Goal: Transaction & Acquisition: Purchase product/service

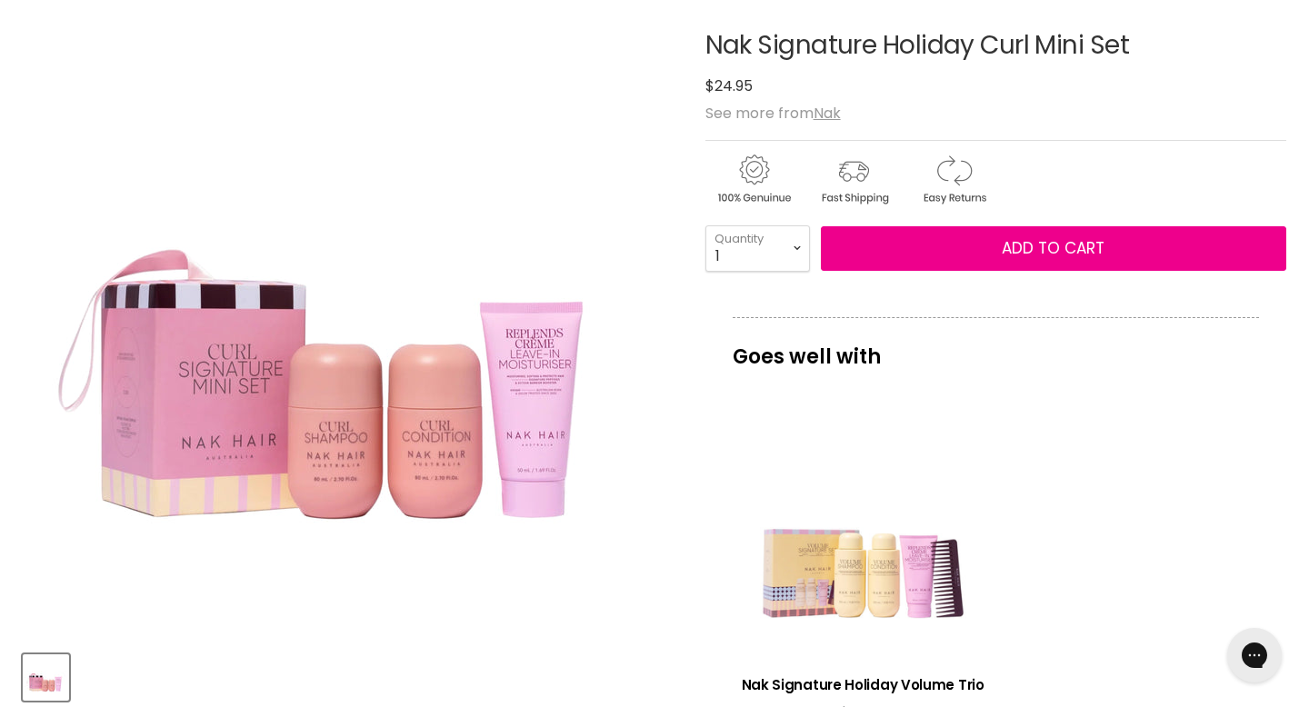
scroll to position [55, 0]
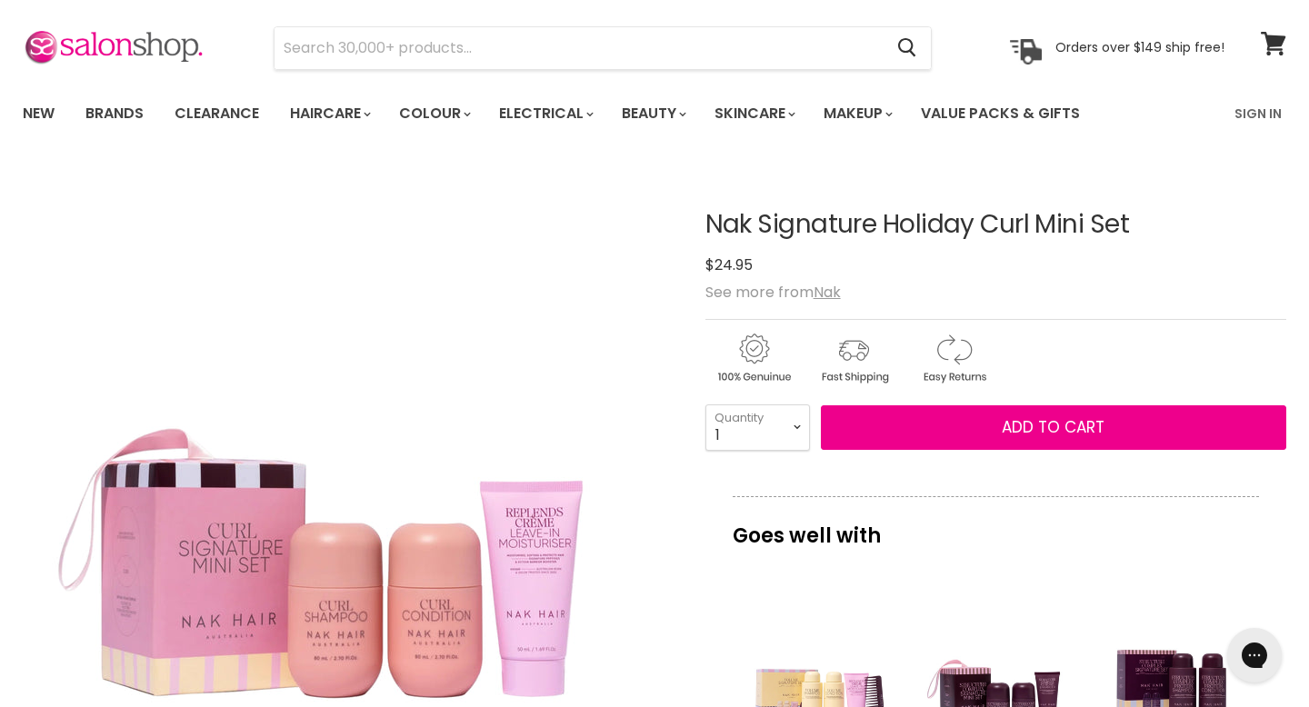
click at [675, 605] on article "Click or scroll to zoom Tap or pinch to zoom Nak Signature Holiday Curl Mini Se…" at bounding box center [655, 715] width 1264 height 1101
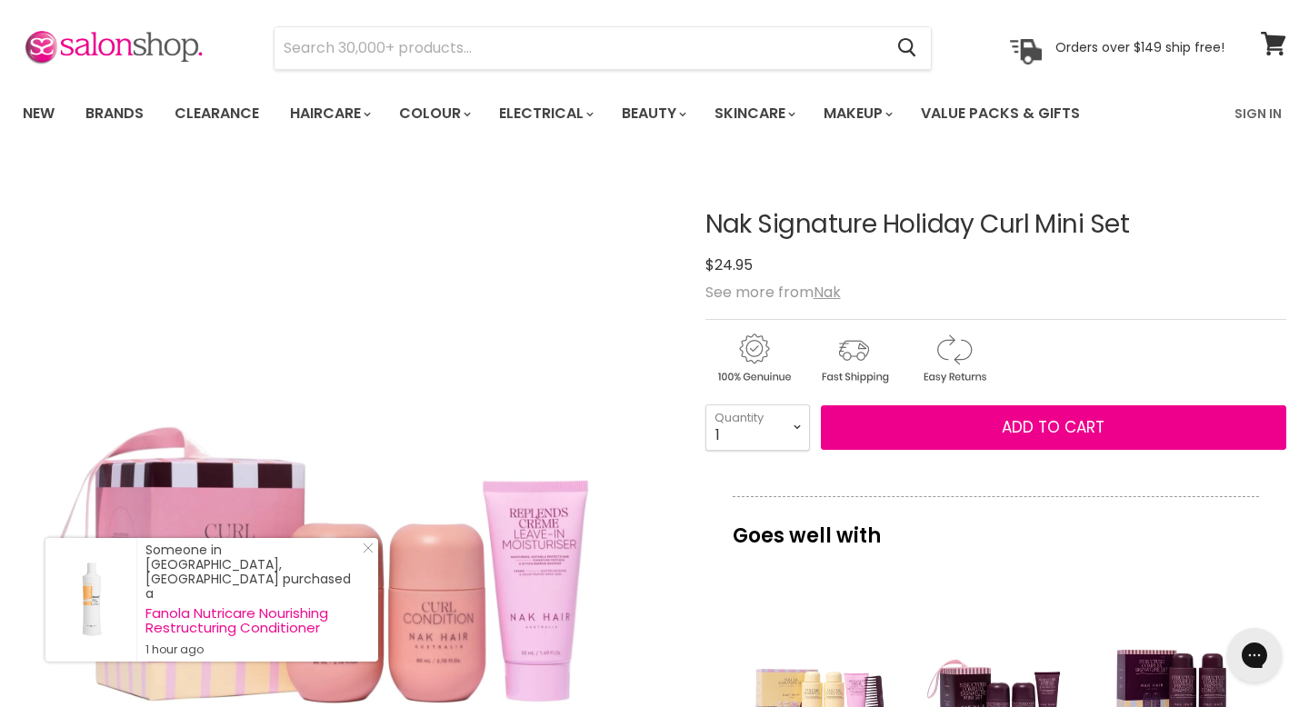
click at [637, 304] on img "Nak Signature Holiday Curl Mini Set image. Click or Scroll to Zoom." at bounding box center [348, 490] width 651 height 651
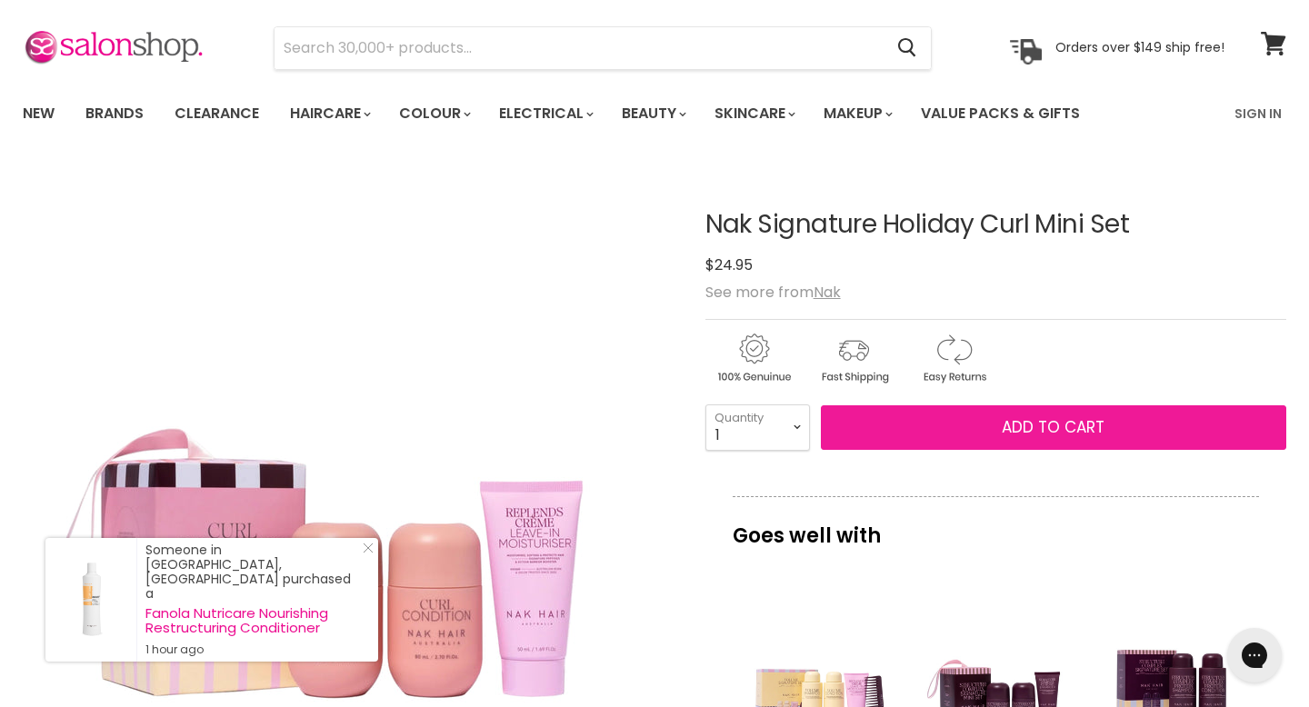
click at [1081, 429] on span "Add to cart" at bounding box center [1053, 427] width 103 height 22
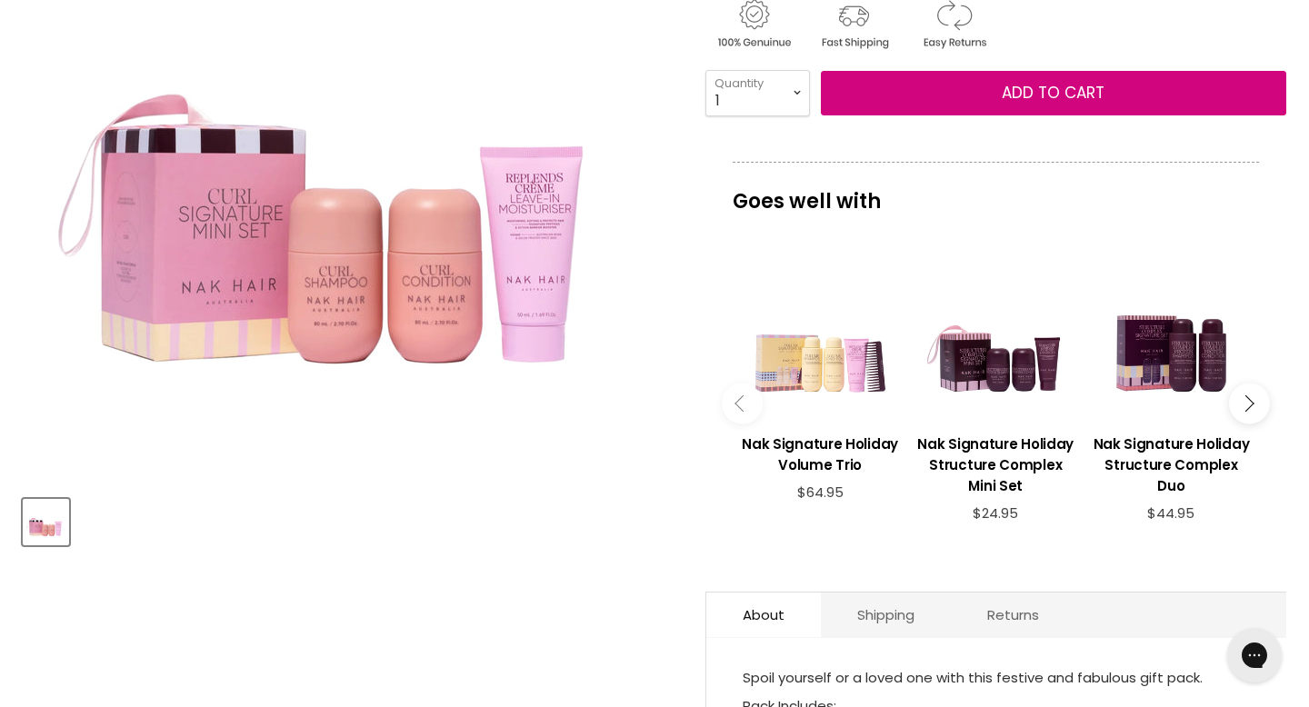
scroll to position [458, 0]
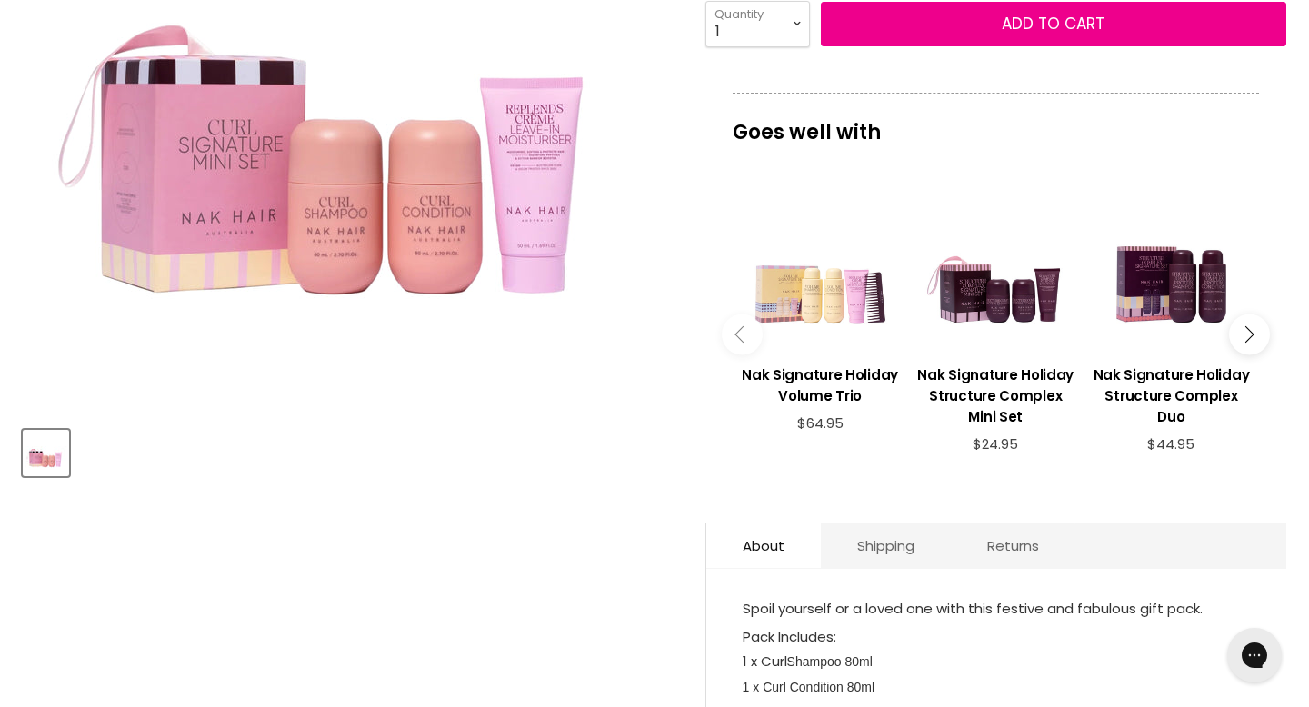
click at [1247, 337] on icon "Main content" at bounding box center [1246, 334] width 16 height 16
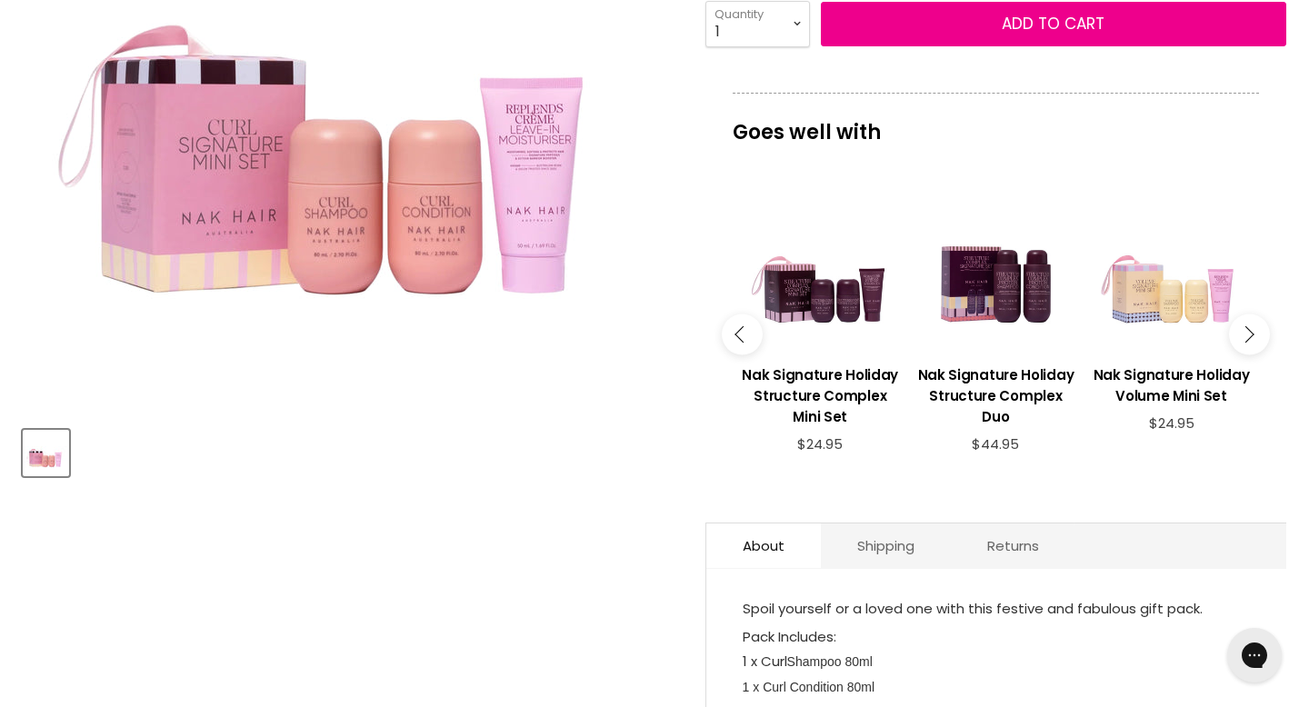
click at [1249, 336] on icon "Main content" at bounding box center [1246, 334] width 16 height 16
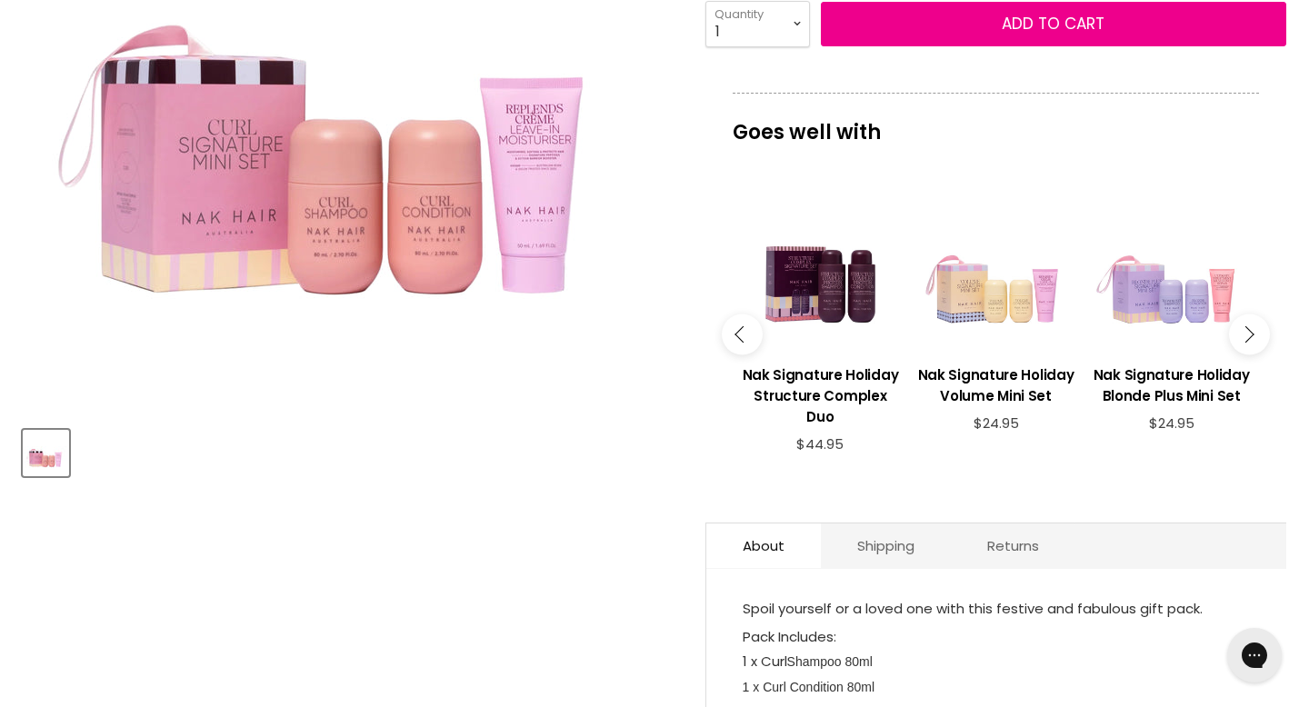
click at [1249, 336] on icon "Main content" at bounding box center [1246, 334] width 16 height 16
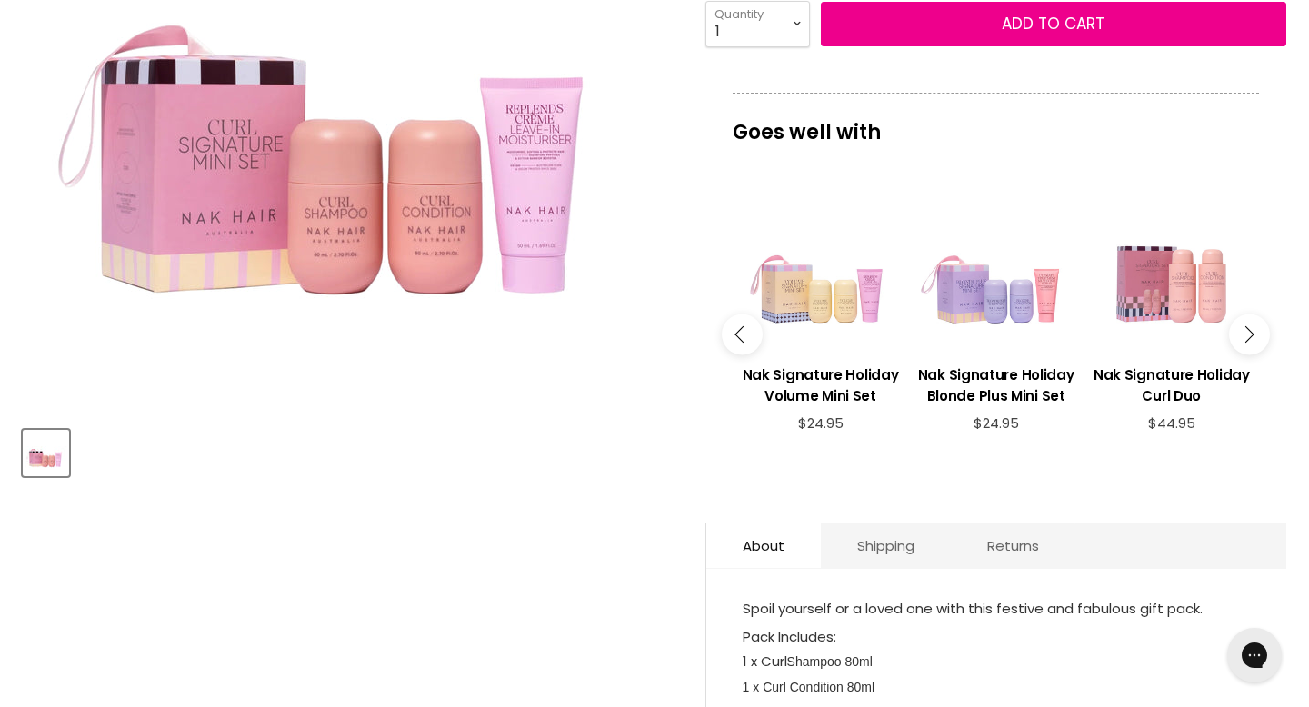
click at [1165, 314] on div "Main content" at bounding box center [1171, 272] width 157 height 157
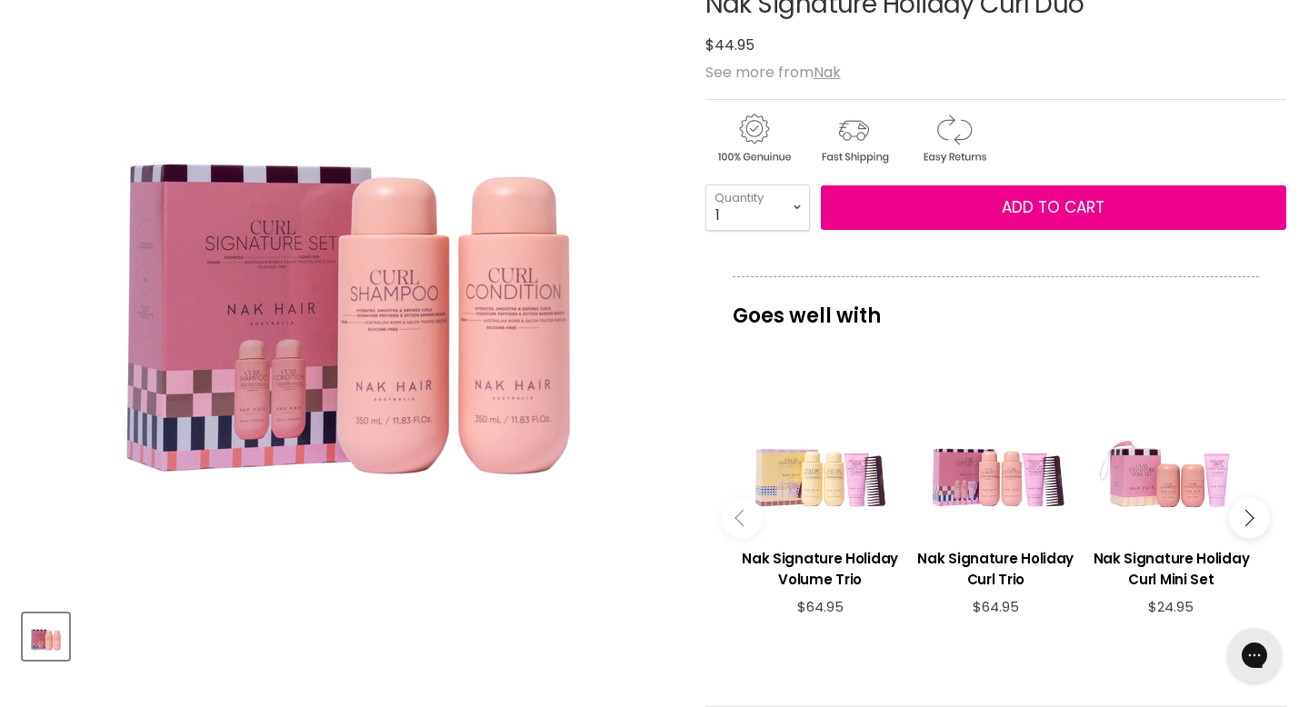
scroll to position [245, 0]
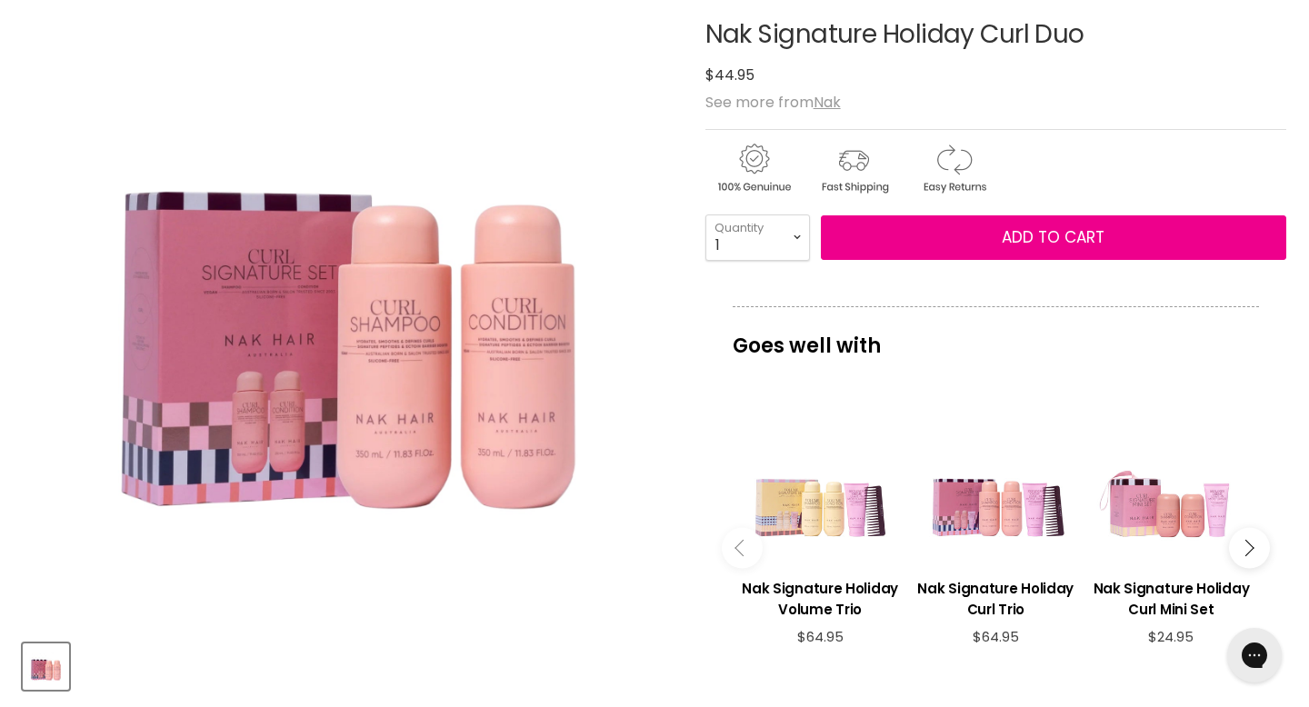
click at [511, 446] on img "Nak Signature Holiday Curl Duo image. Click or Scroll to Zoom." at bounding box center [348, 300] width 651 height 651
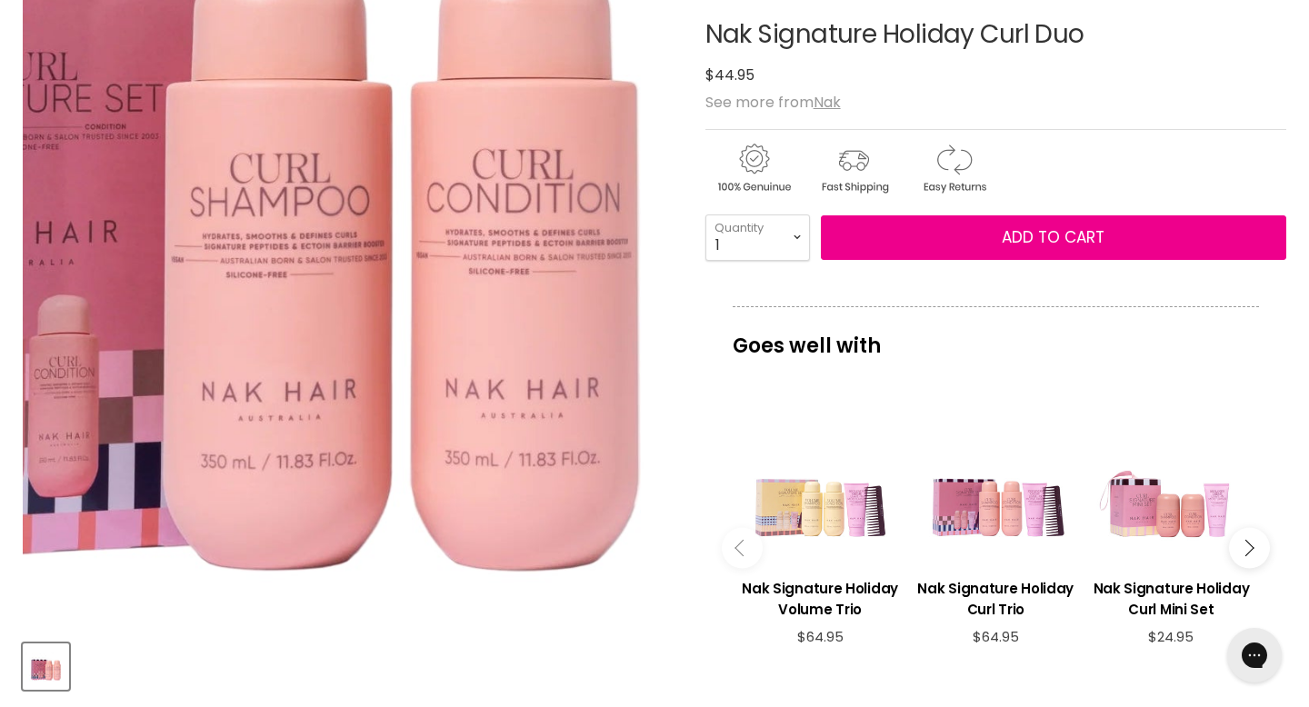
click at [511, 447] on img "Nak Signature Holiday Curl Duo image. Click or Scroll to Zoom." at bounding box center [185, 154] width 1302 height 1302
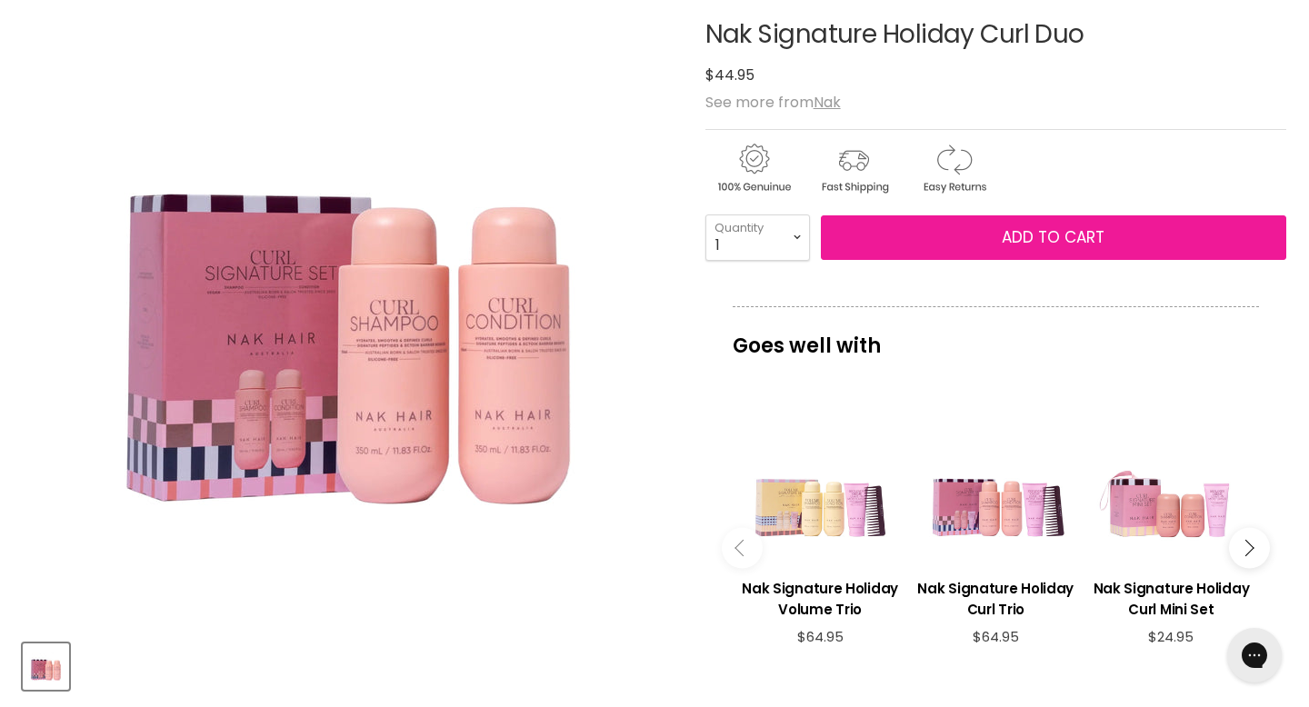
click at [1010, 230] on span "Add to cart" at bounding box center [1053, 237] width 103 height 22
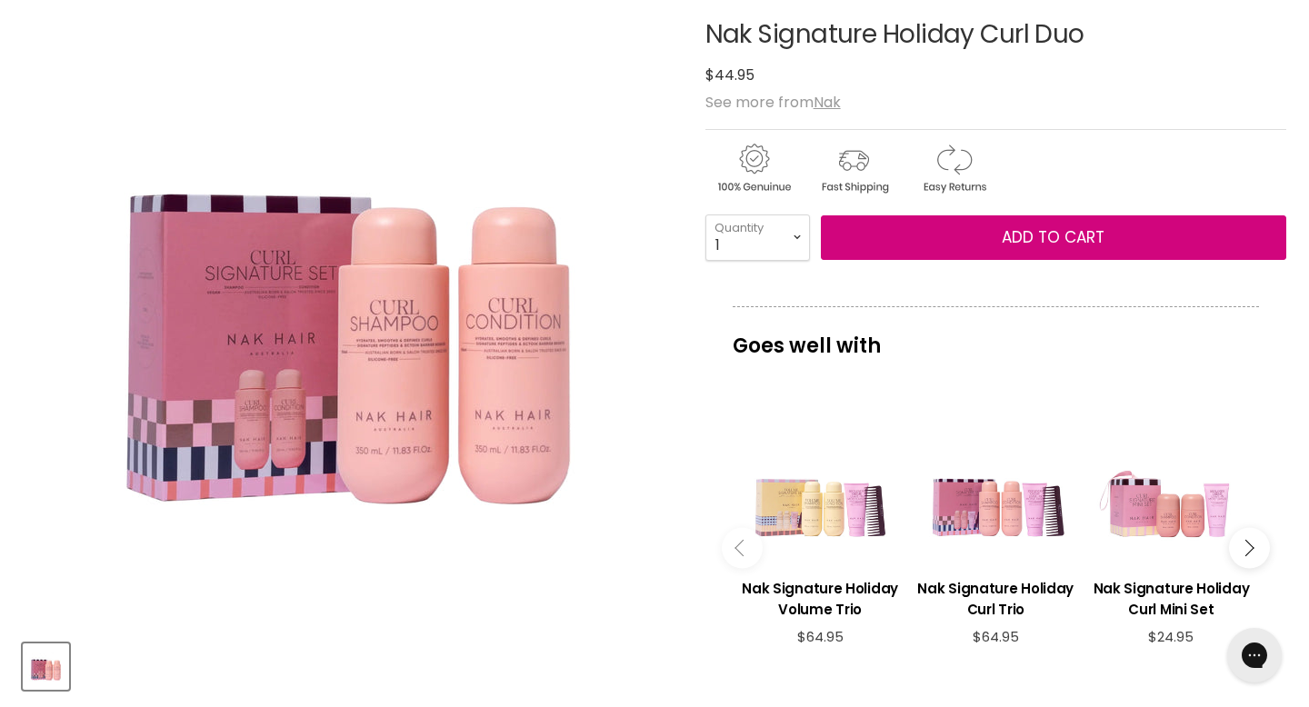
scroll to position [0, 0]
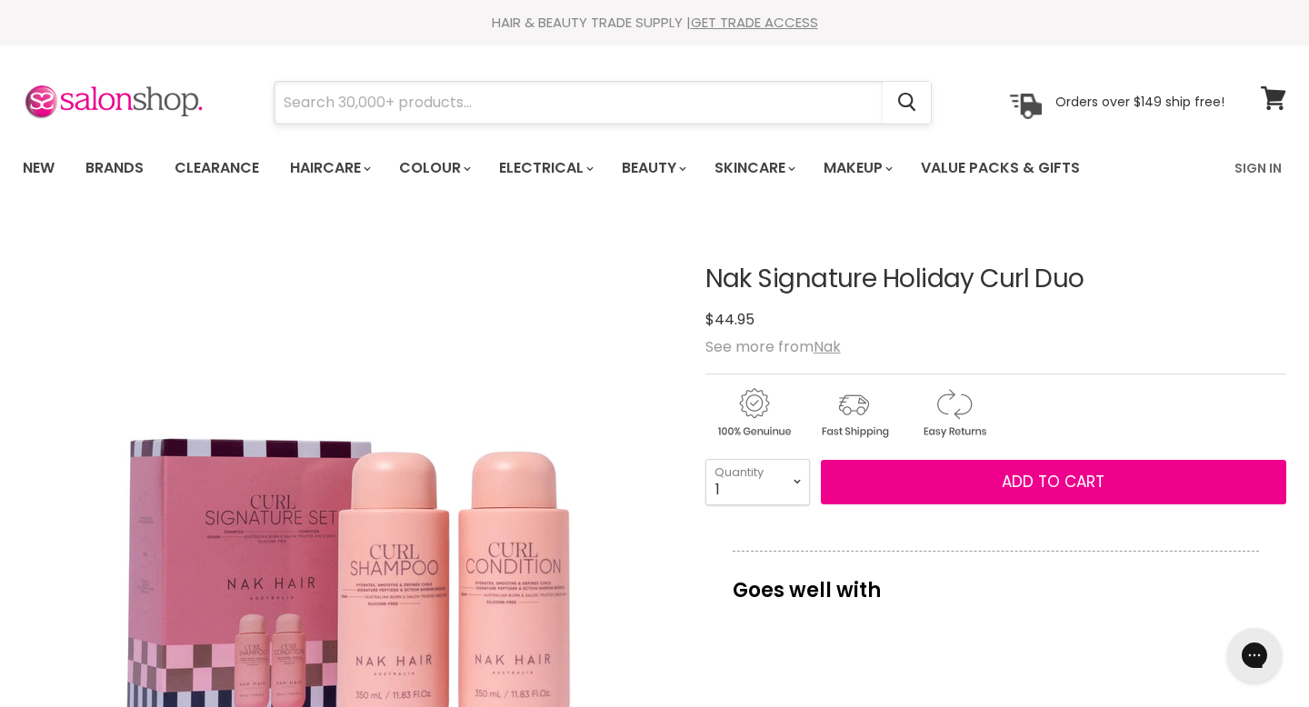
click at [558, 100] on input "Search" at bounding box center [579, 103] width 608 height 42
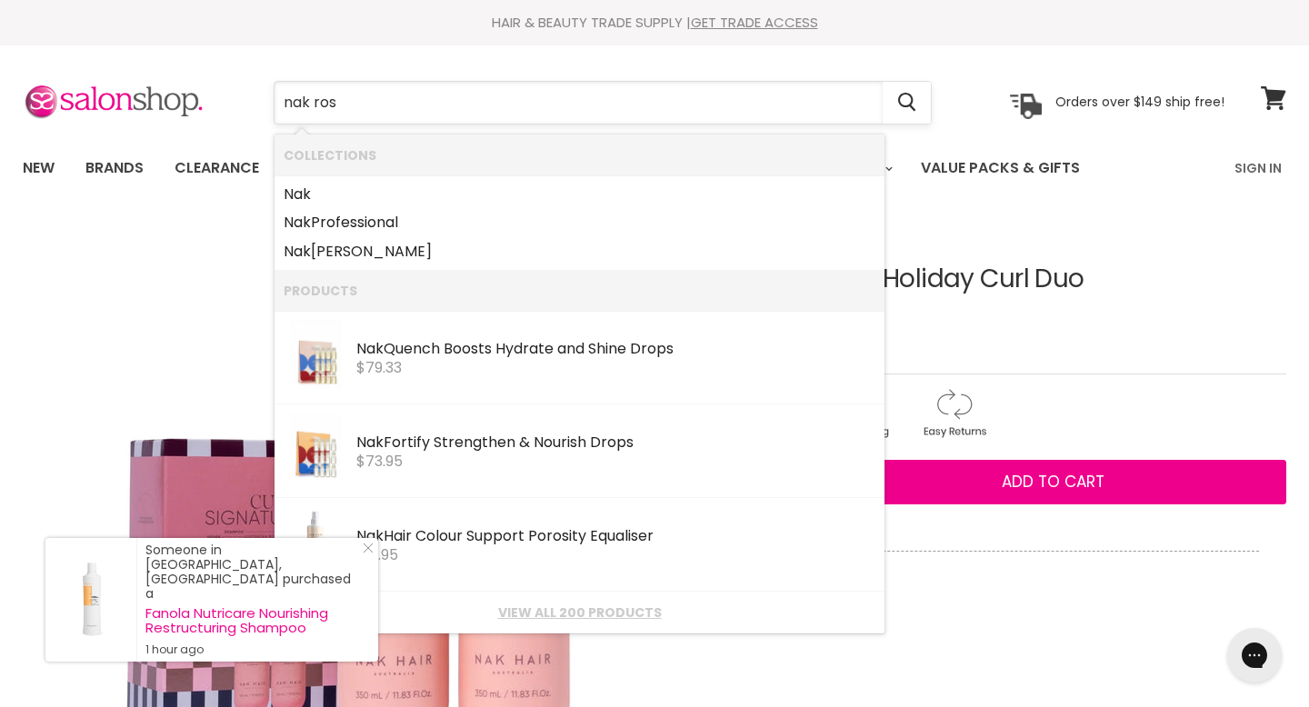
type input "nak rose"
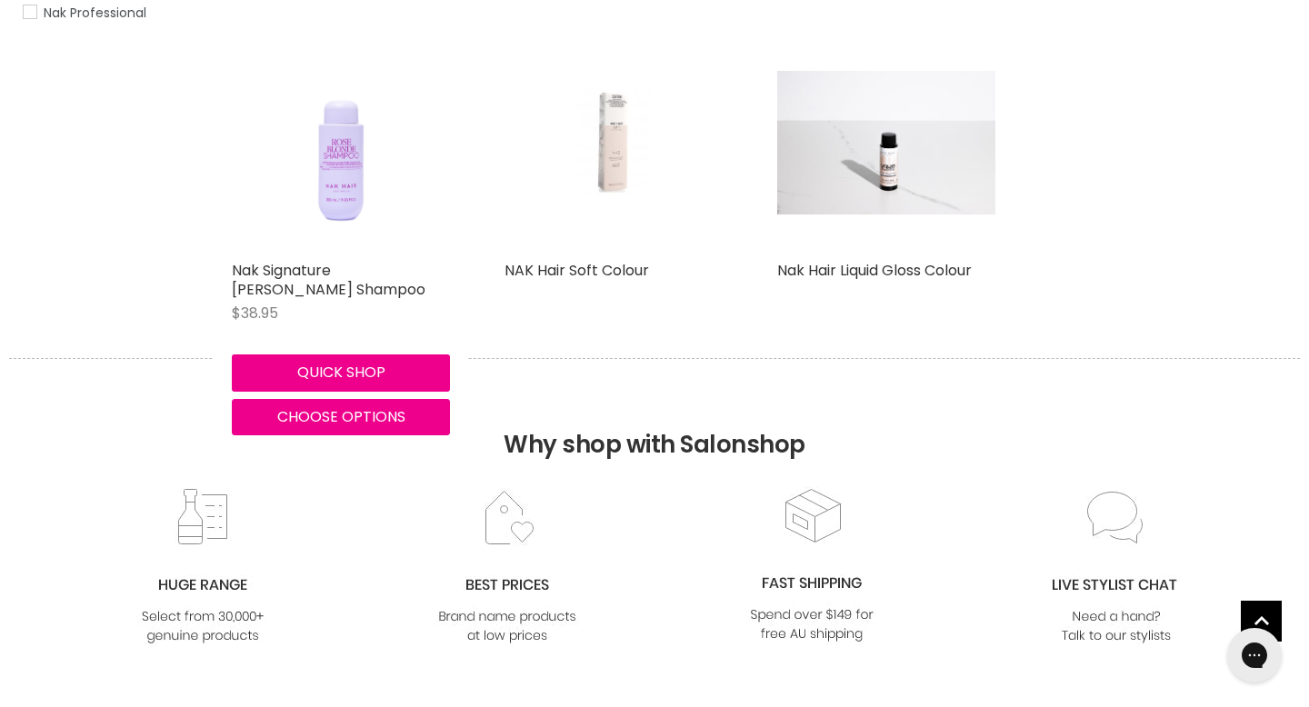
click at [345, 196] on img "Main content" at bounding box center [341, 143] width 175 height 218
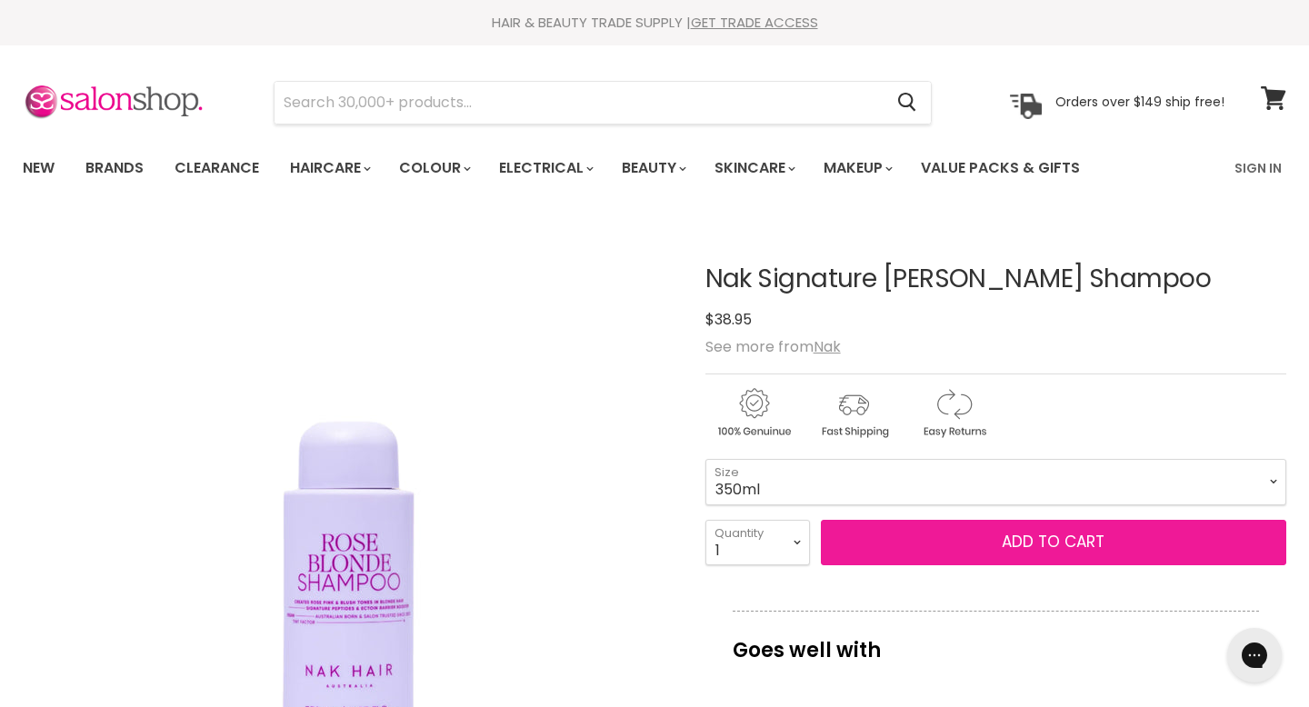
click at [1068, 532] on span "Add to cart" at bounding box center [1053, 542] width 103 height 22
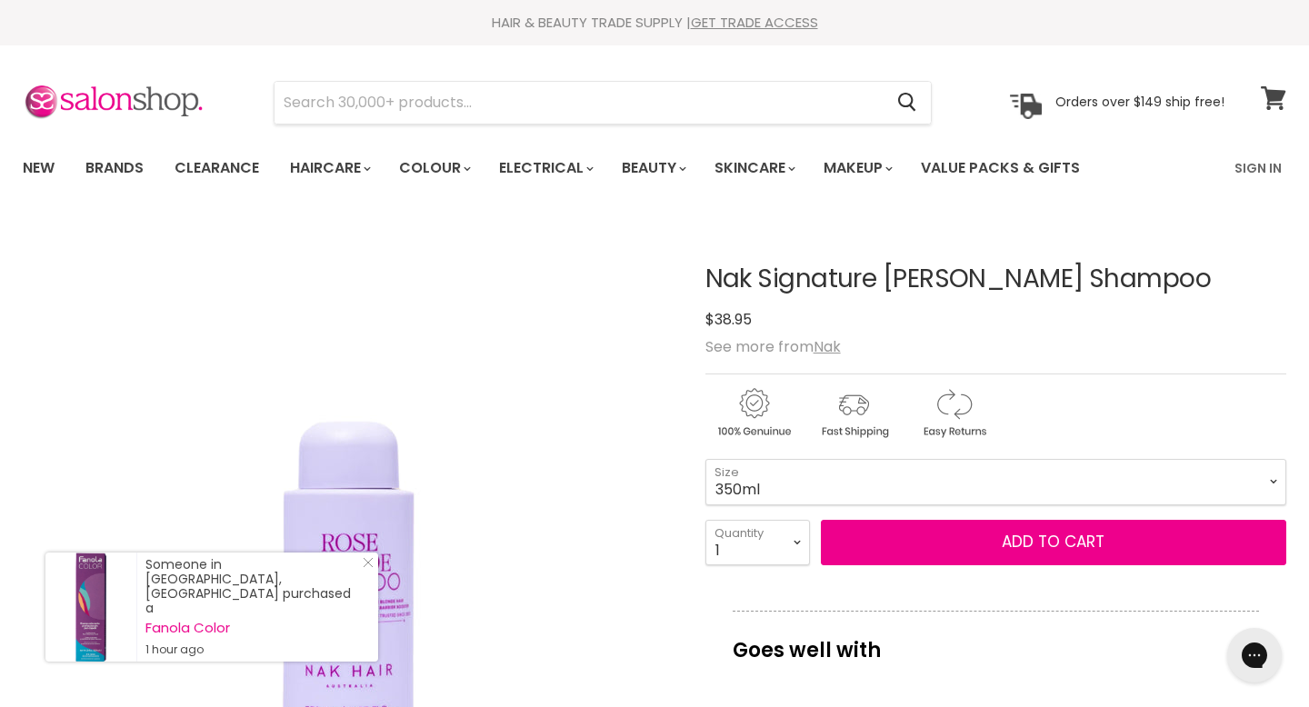
click at [1278, 102] on icon at bounding box center [1273, 98] width 25 height 24
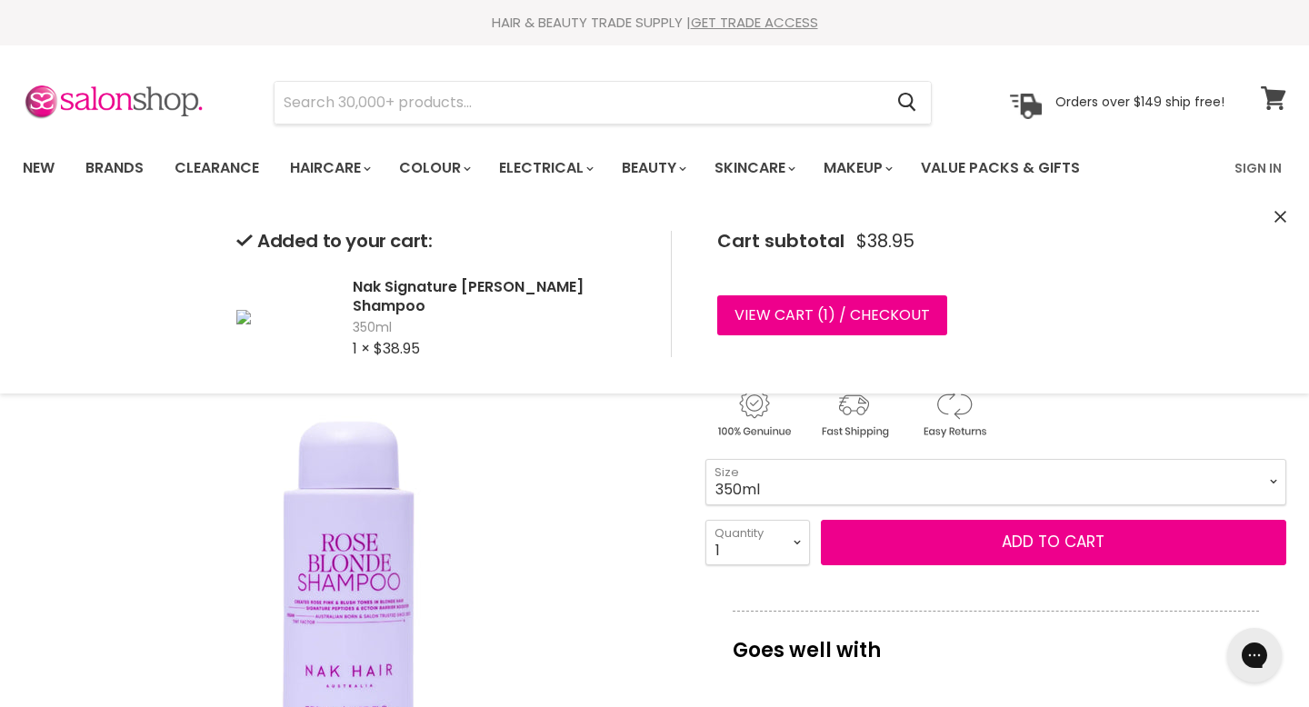
click at [1274, 94] on icon at bounding box center [1273, 98] width 25 height 24
